Goal: Navigation & Orientation: Find specific page/section

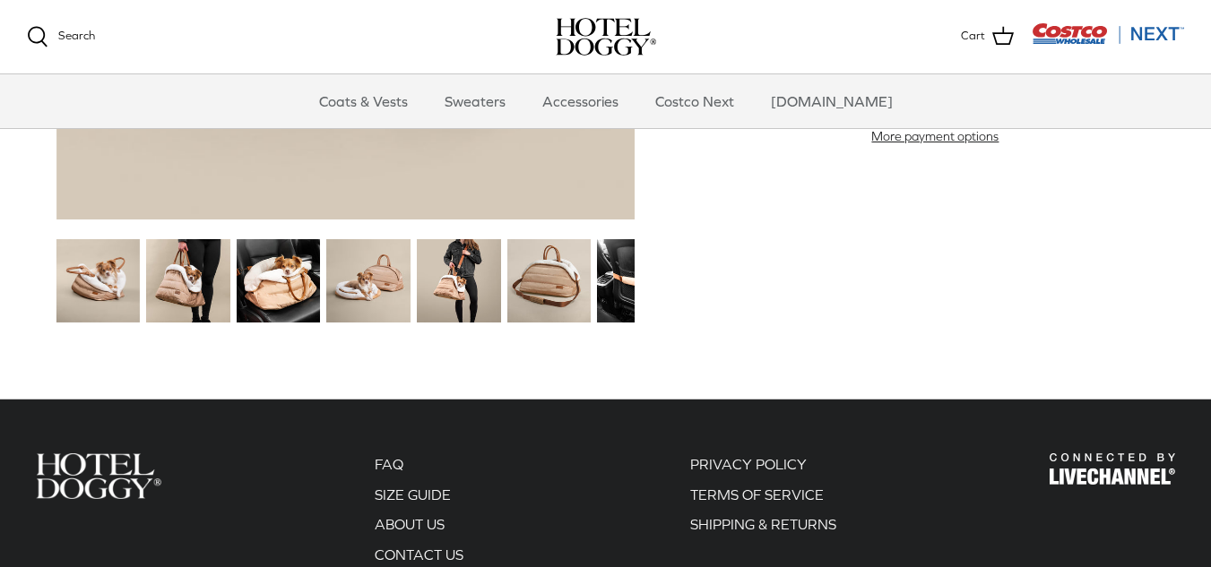
scroll to position [2445, 0]
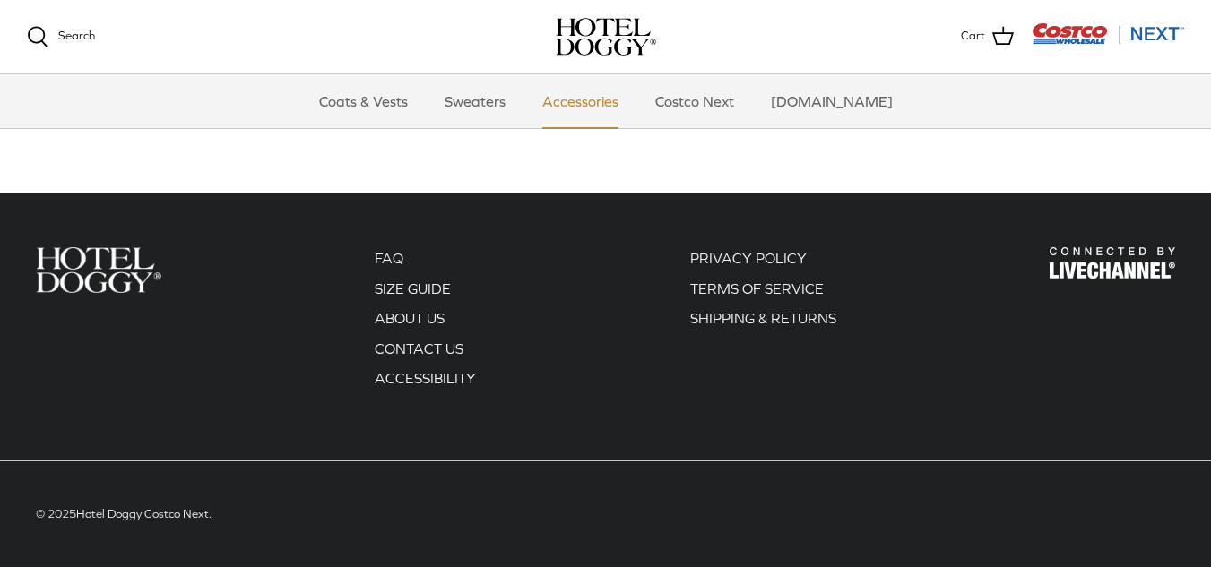
click at [600, 102] on link "Accessories" at bounding box center [580, 101] width 108 height 54
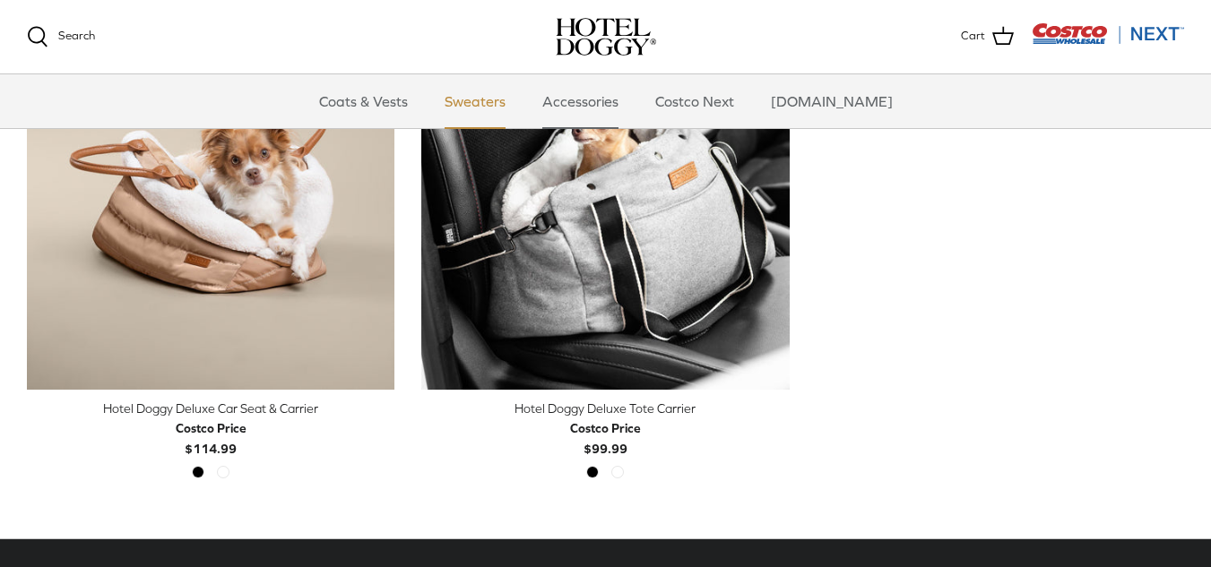
scroll to position [876, 0]
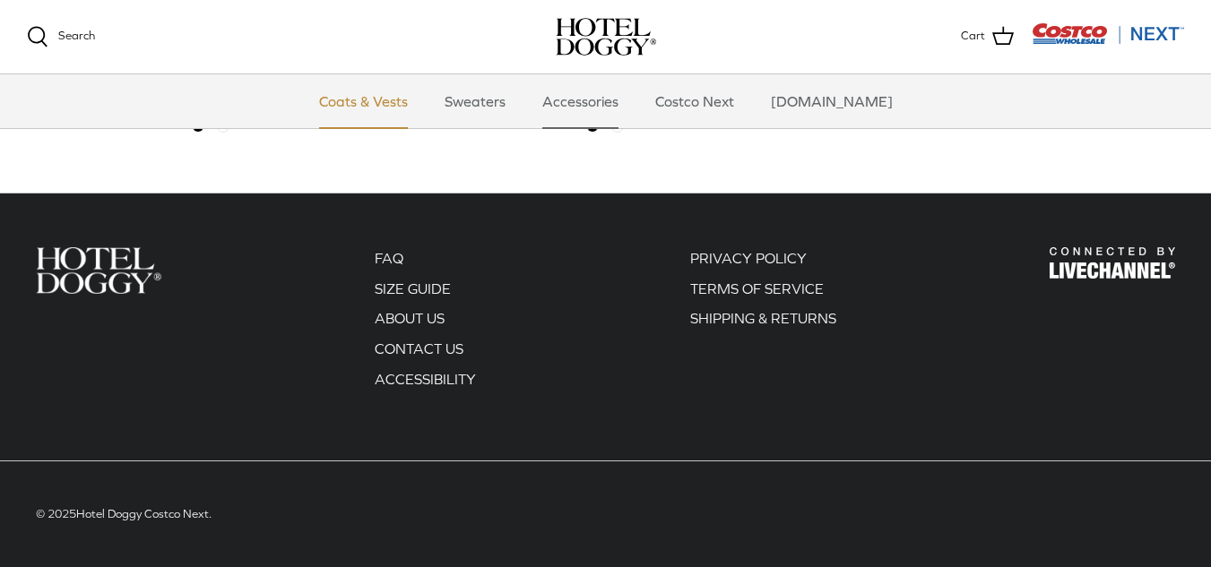
click at [409, 108] on link "Coats & Vests" at bounding box center [363, 101] width 121 height 54
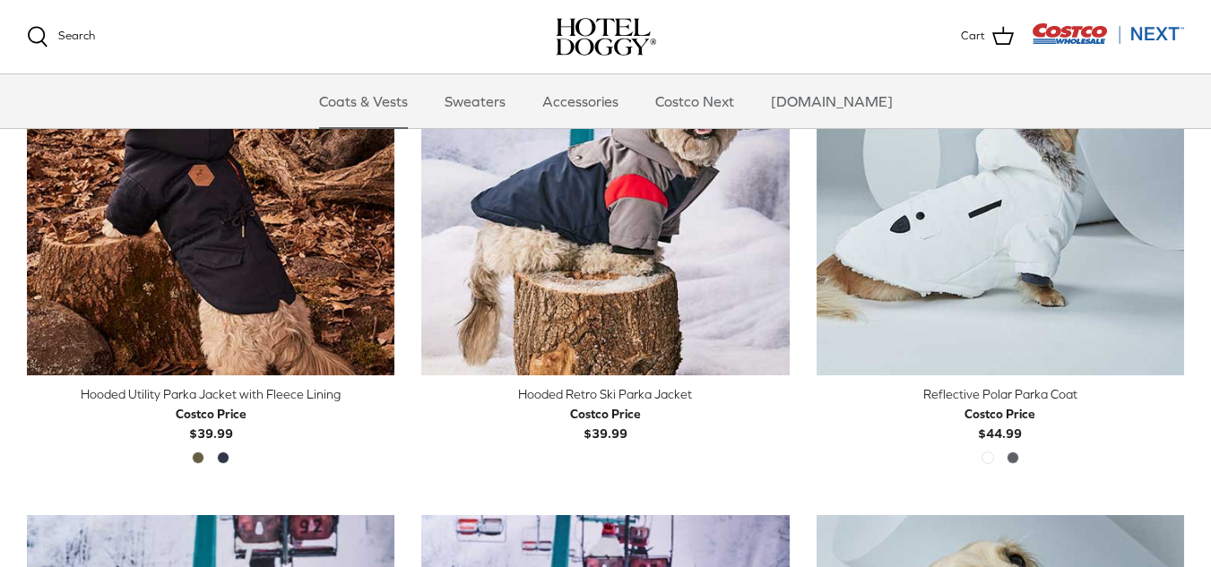
scroll to position [1056, 0]
